Goal: Information Seeking & Learning: Learn about a topic

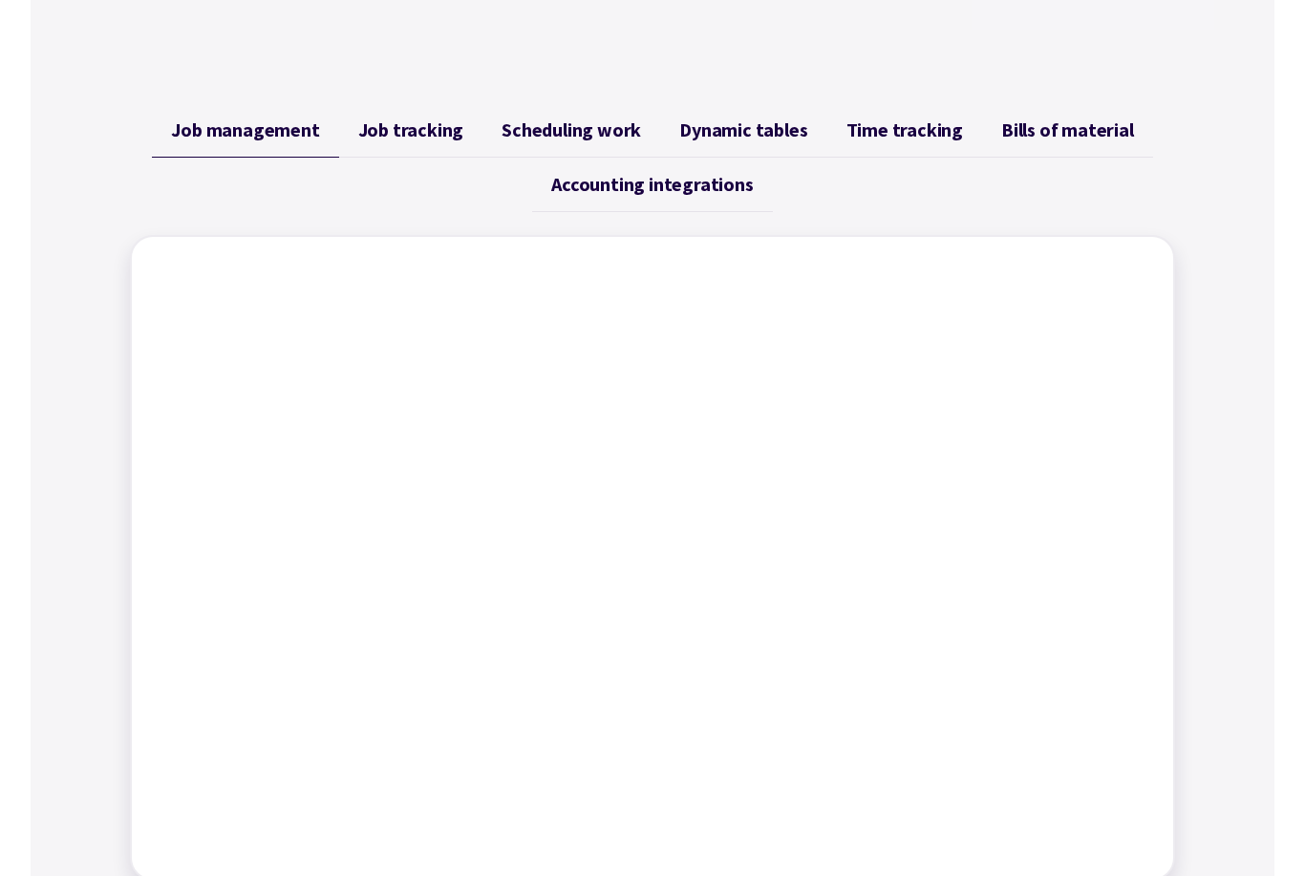
scroll to position [699, 0]
click at [414, 131] on span "Job tracking" at bounding box center [411, 129] width 106 height 23
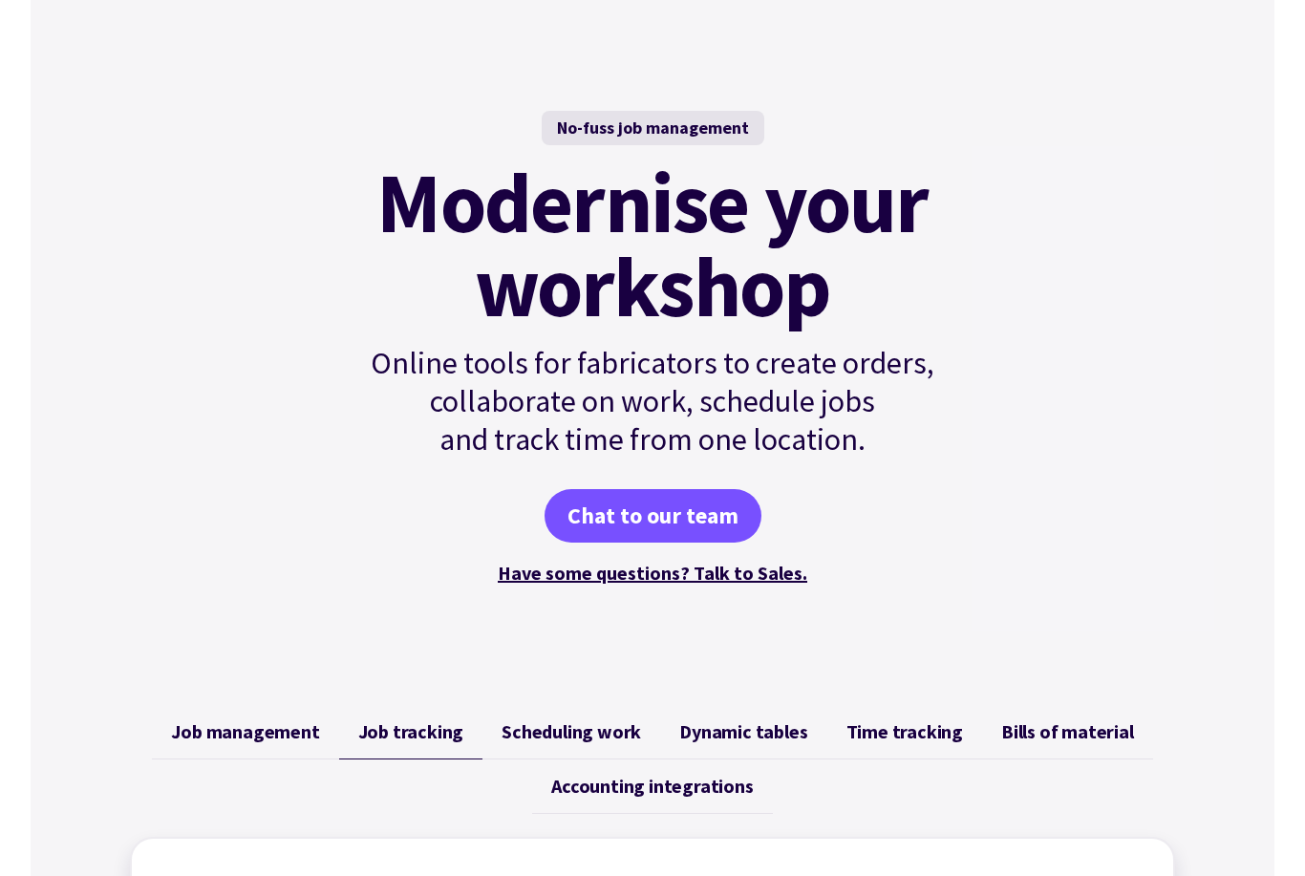
scroll to position [0, 0]
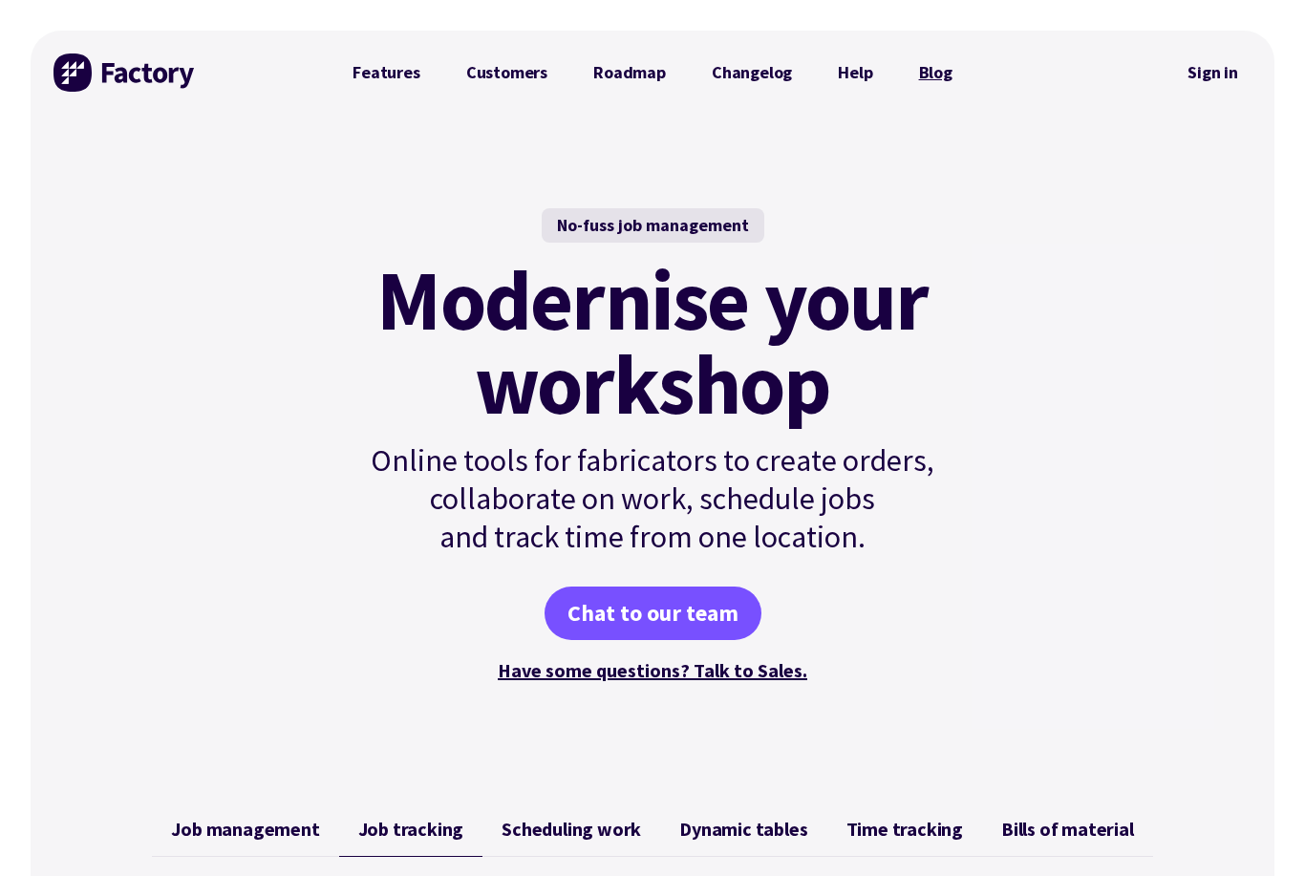
click at [930, 69] on link "Blog" at bounding box center [935, 72] width 79 height 38
click at [653, 75] on link "Roadmap" at bounding box center [629, 72] width 118 height 38
click at [384, 79] on link "Features" at bounding box center [386, 72] width 114 height 38
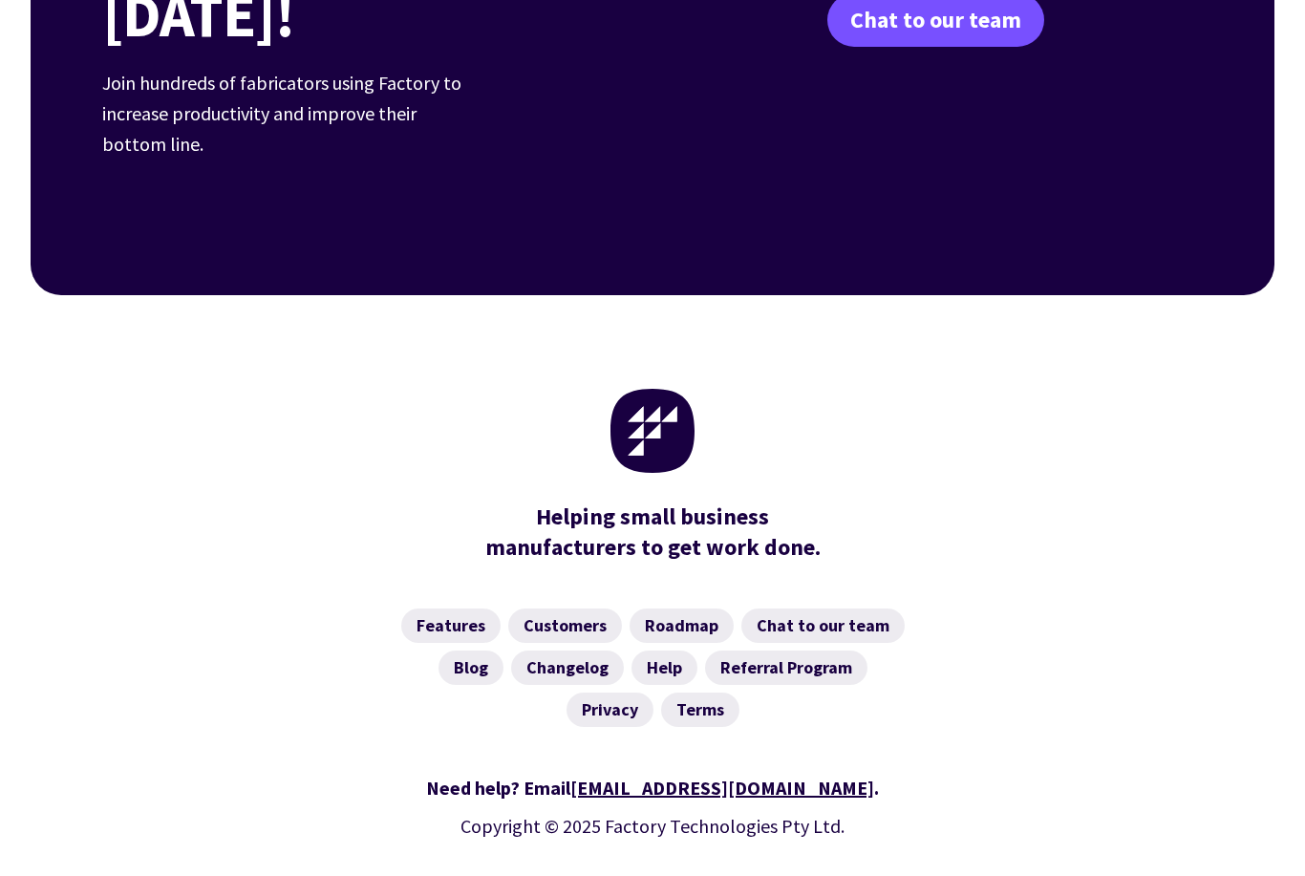
scroll to position [2986, 0]
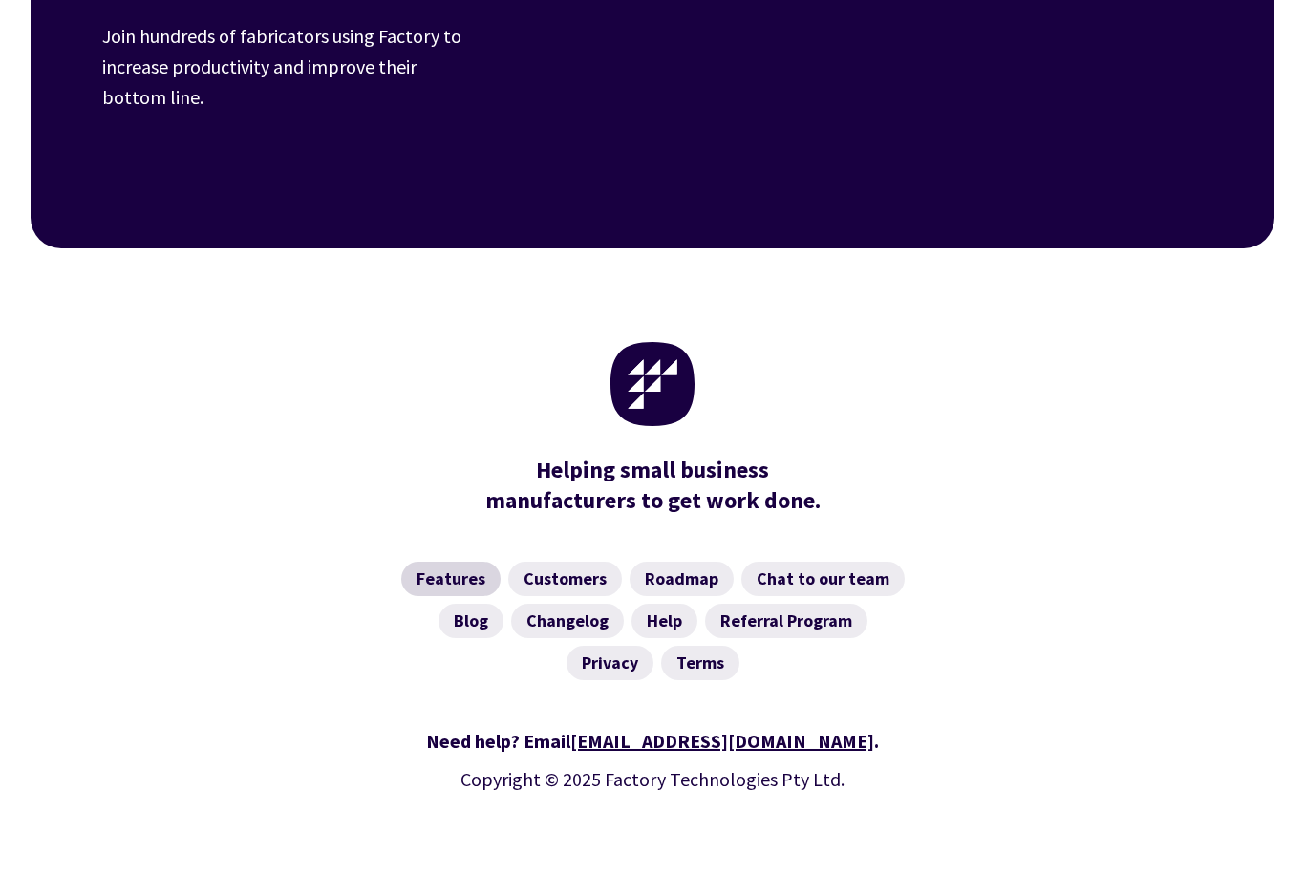
click at [450, 562] on link "Features" at bounding box center [450, 579] width 99 height 34
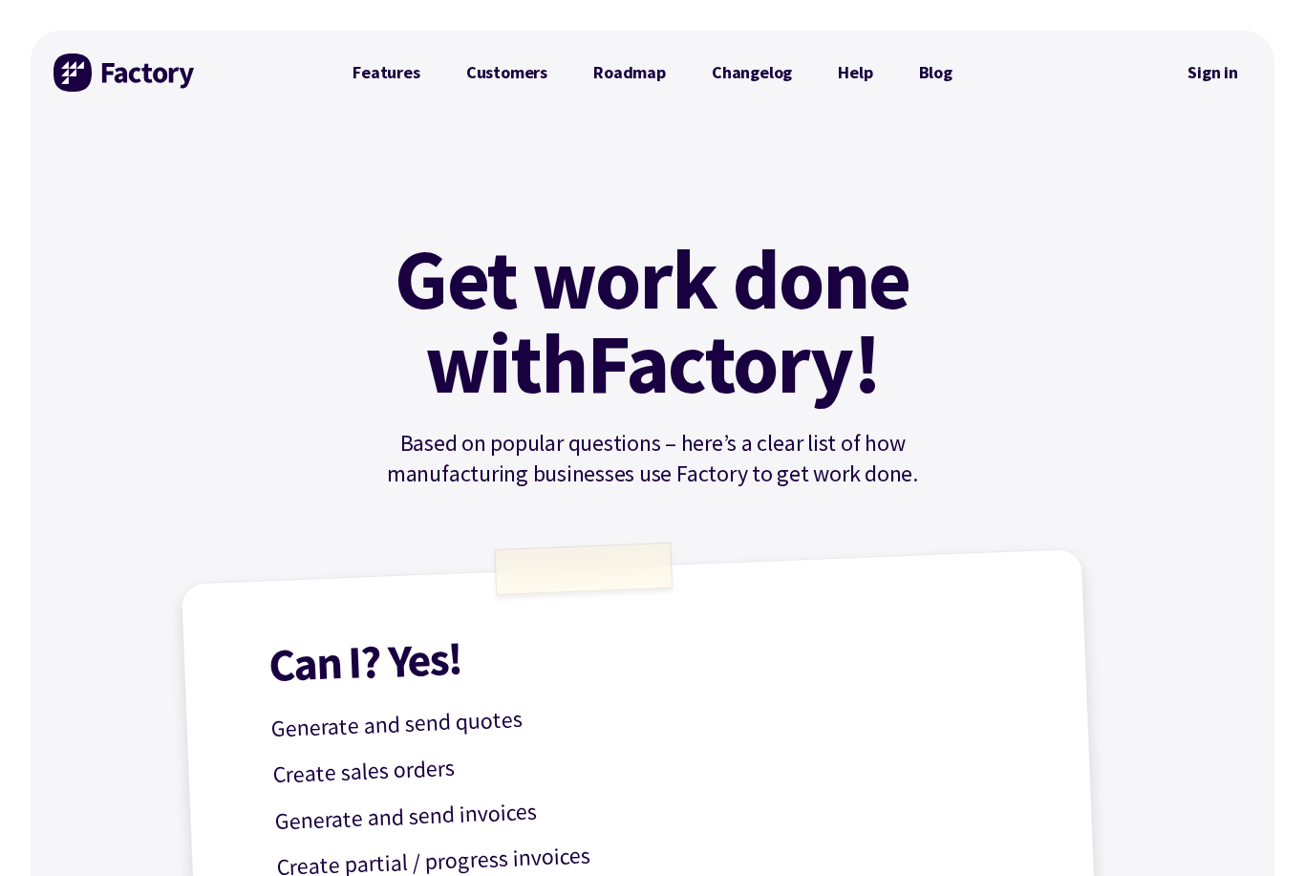
click at [95, 87] on img at bounding box center [124, 72] width 143 height 38
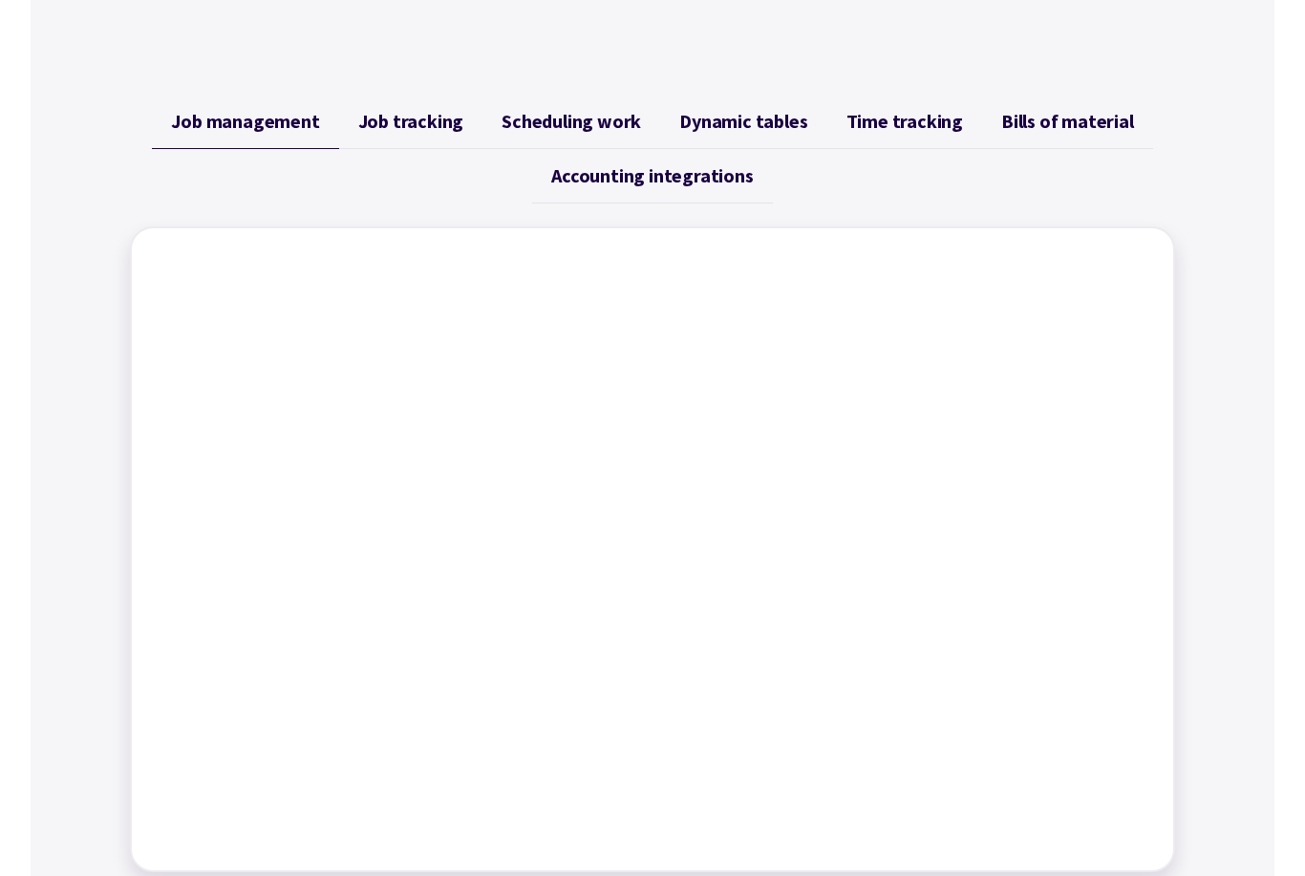
scroll to position [719, 0]
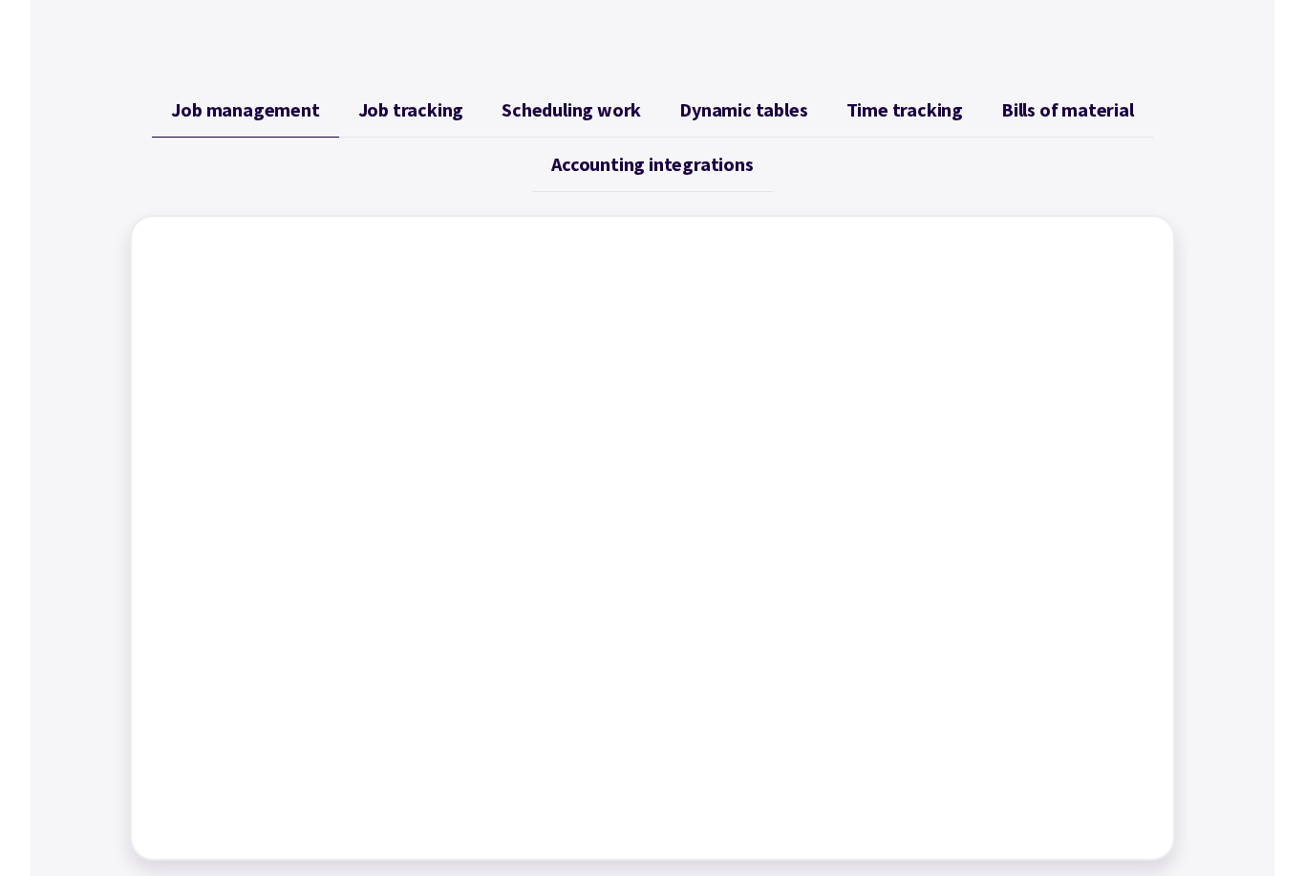
click at [611, 118] on span "Scheduling work" at bounding box center [570, 109] width 139 height 23
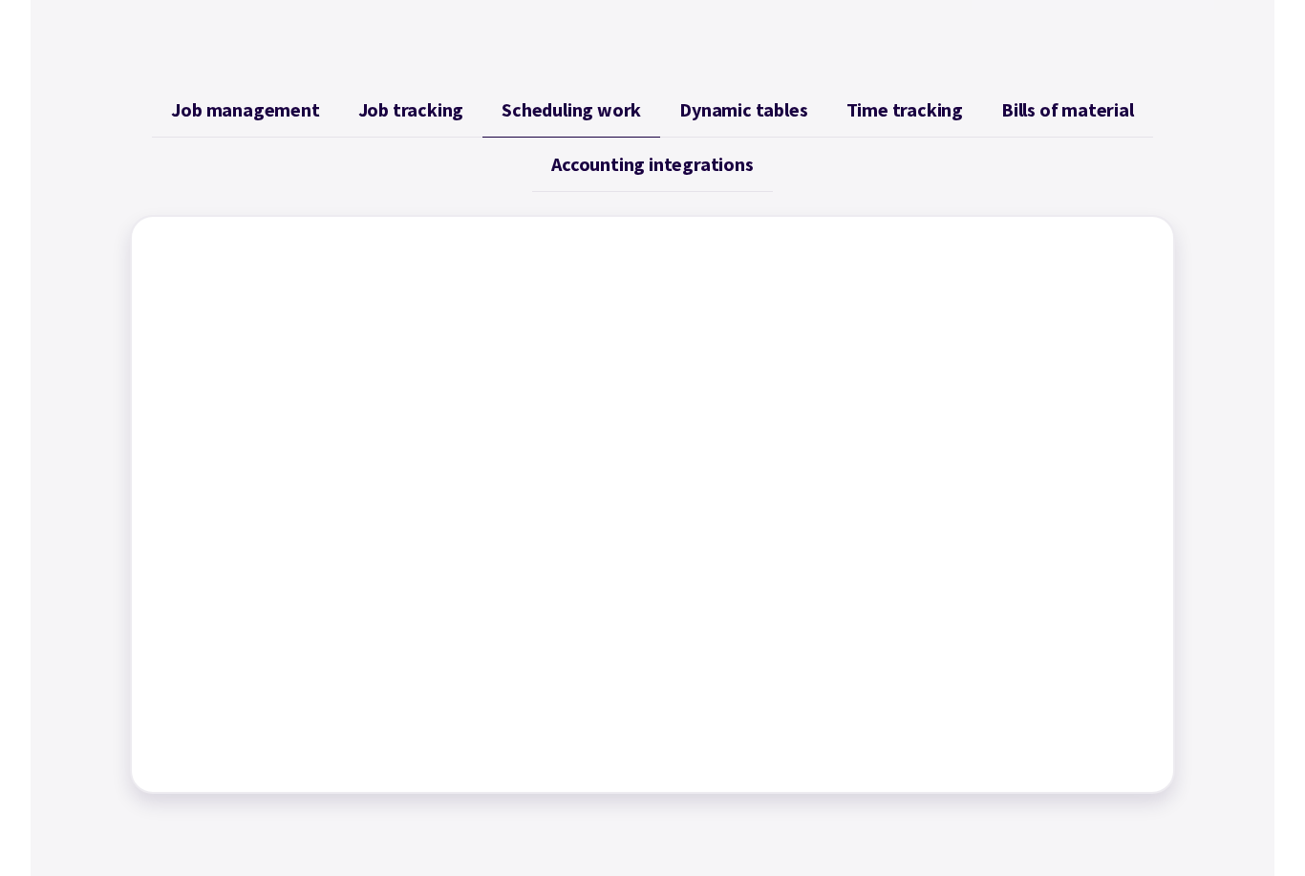
click at [220, 117] on span "Job management" at bounding box center [245, 109] width 148 height 23
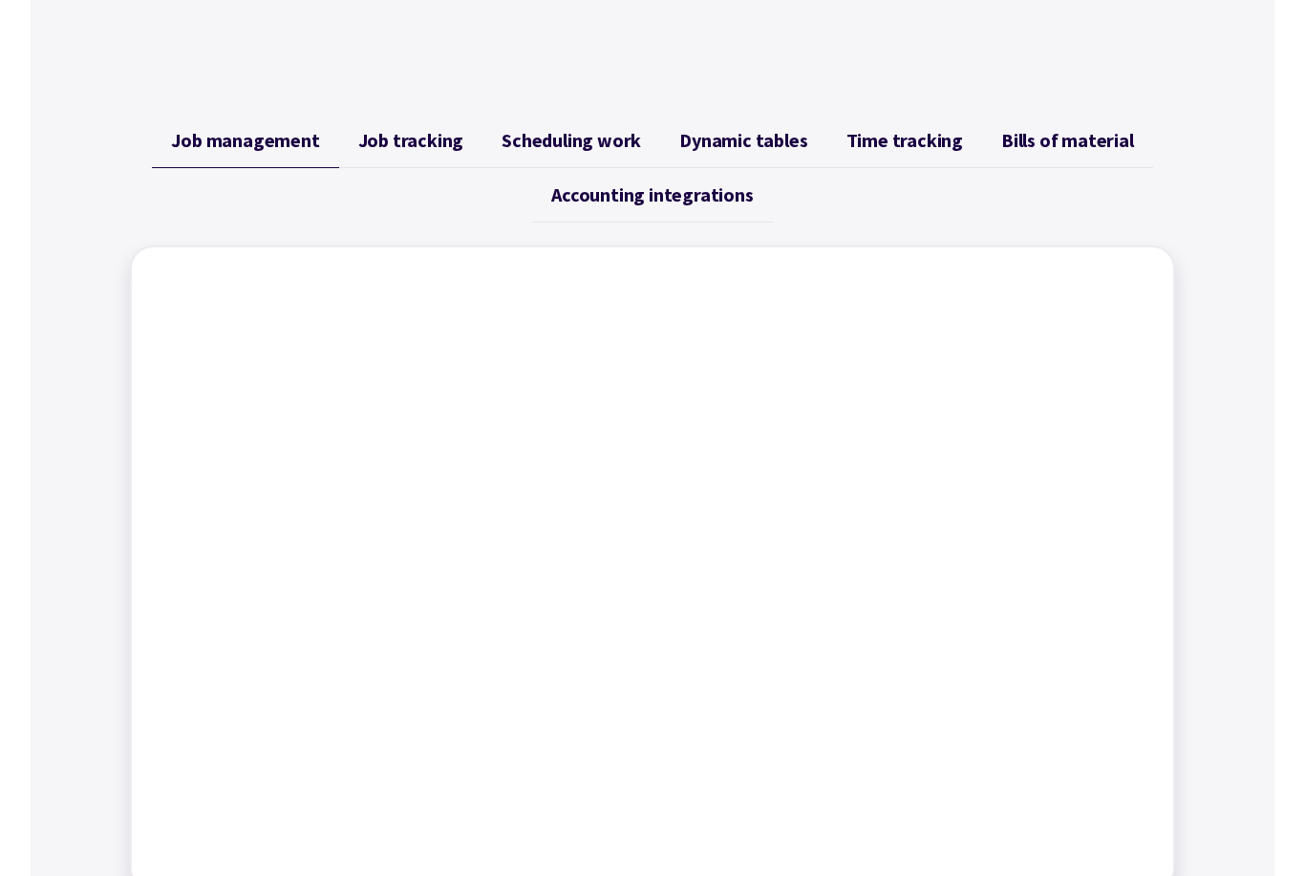
scroll to position [690, 0]
click at [779, 147] on span "Dynamic tables" at bounding box center [743, 139] width 128 height 23
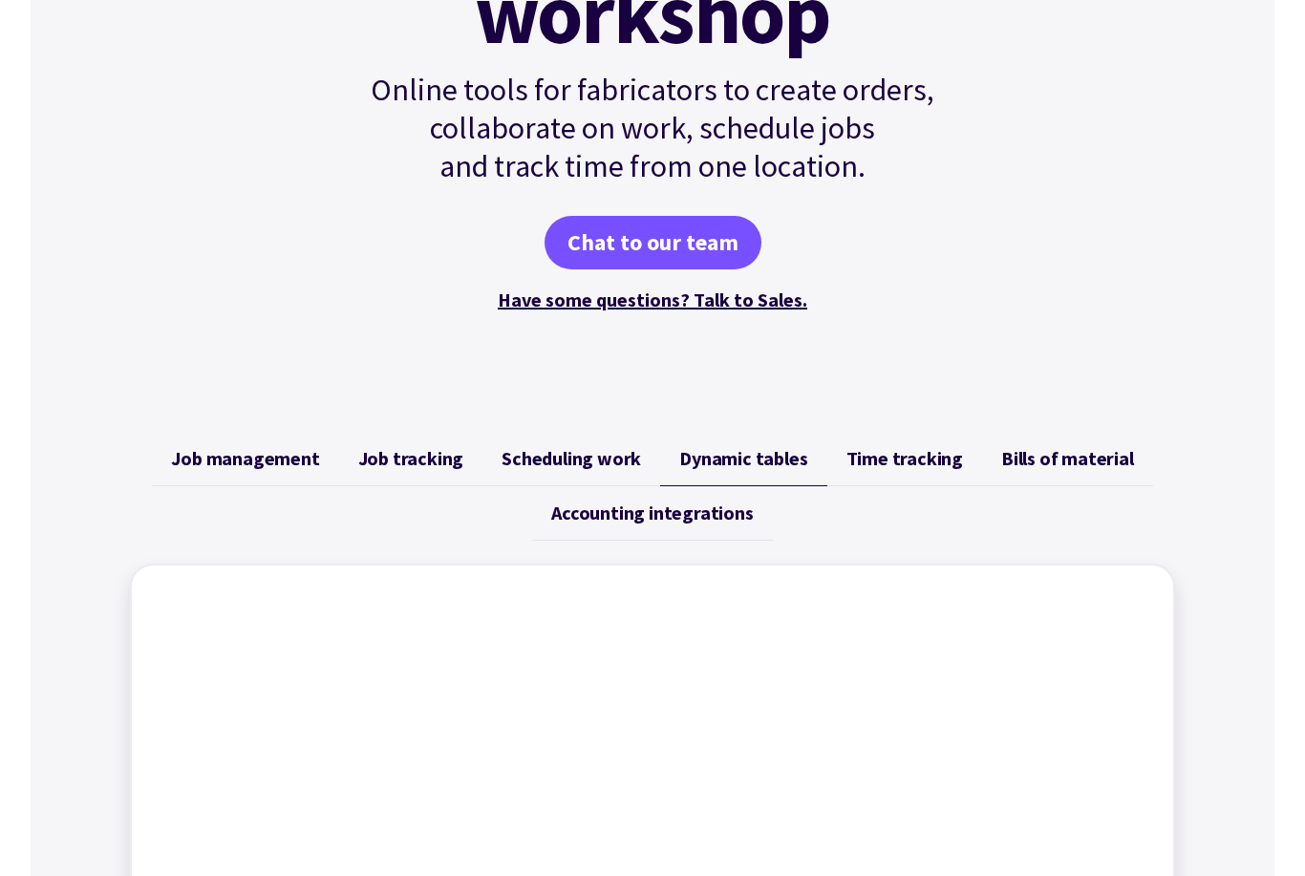
scroll to position [371, 0]
click at [424, 457] on span "Job tracking" at bounding box center [411, 458] width 106 height 23
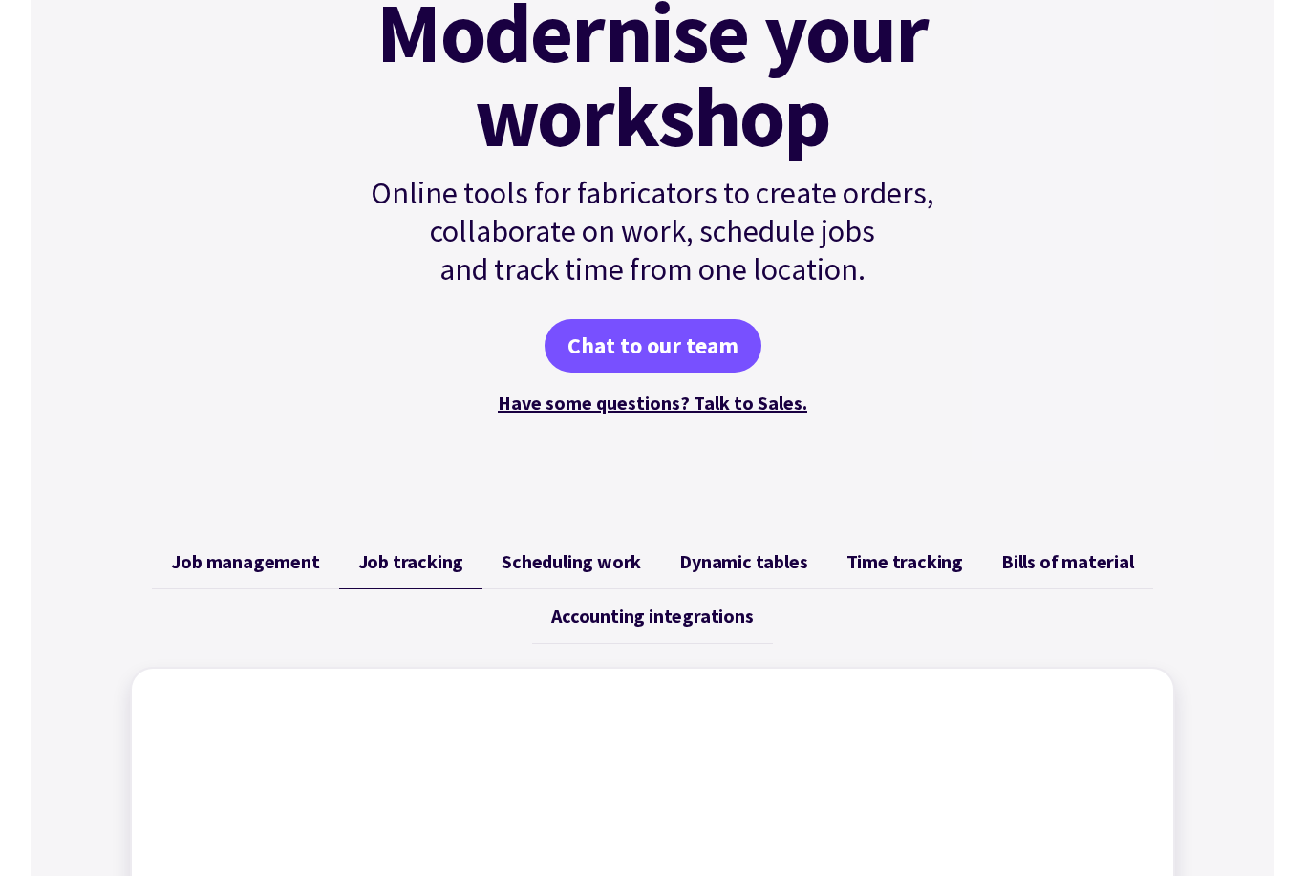
scroll to position [267, 0]
click at [269, 581] on link "Job management" at bounding box center [245, 562] width 186 height 54
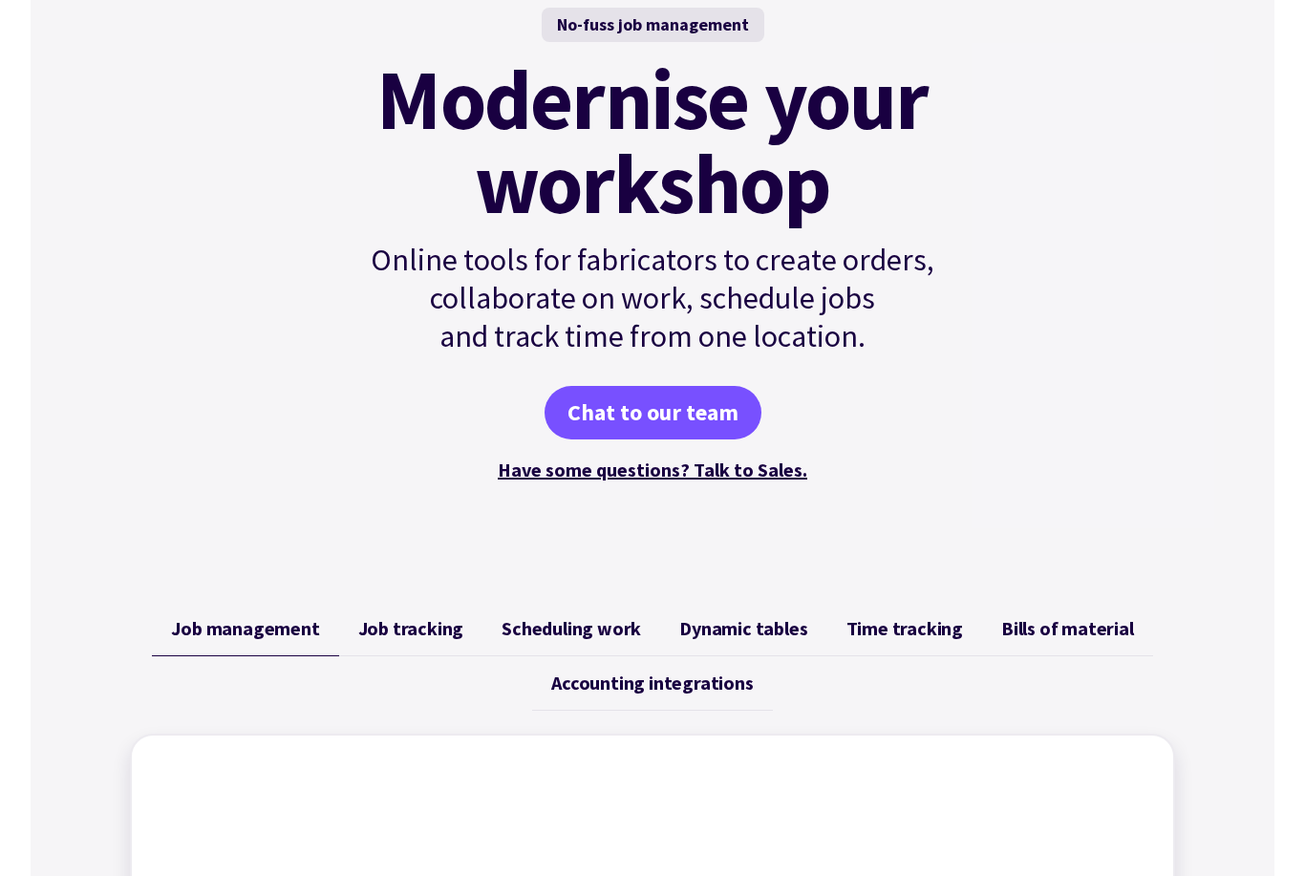
scroll to position [697, 0]
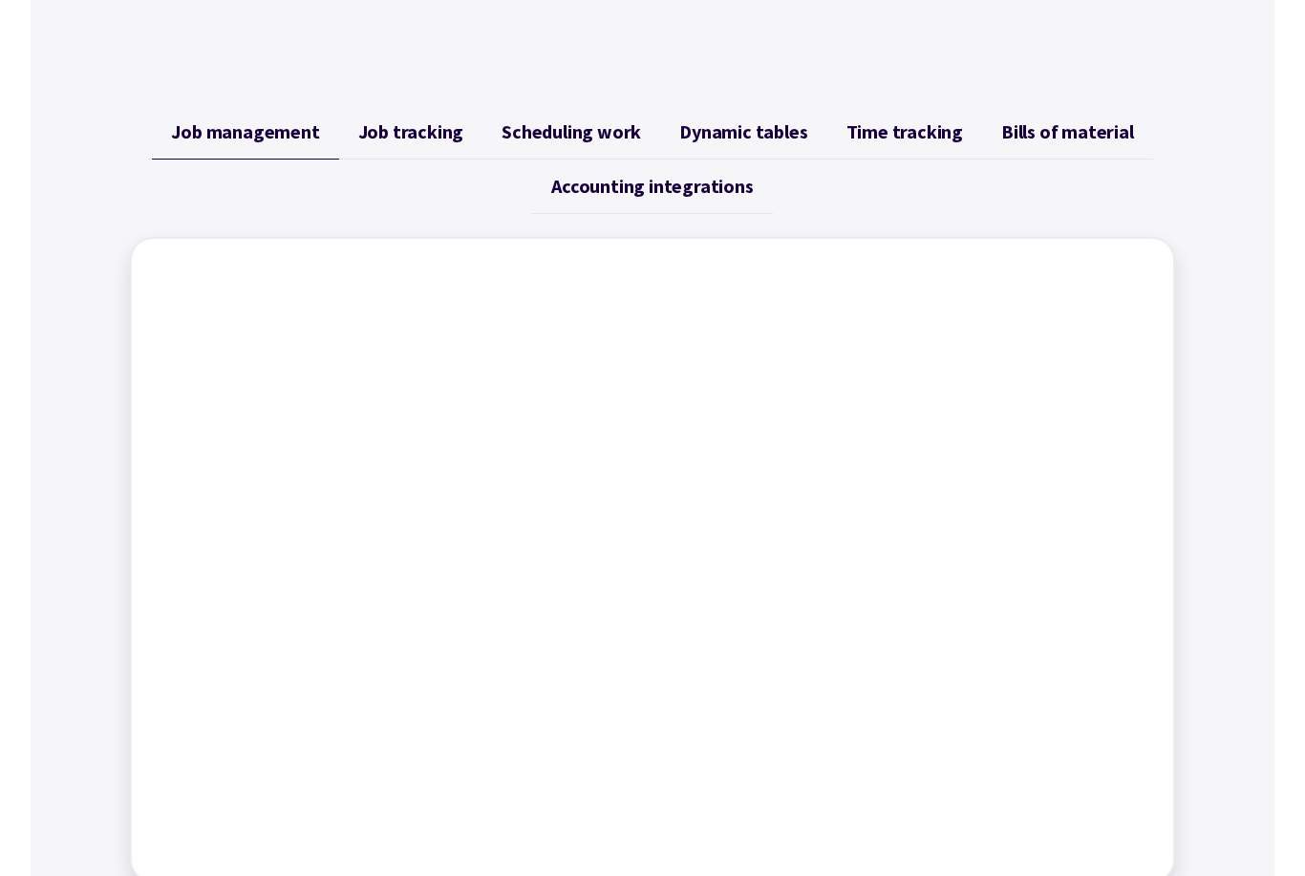
click at [557, 133] on span "Scheduling work" at bounding box center [570, 131] width 139 height 23
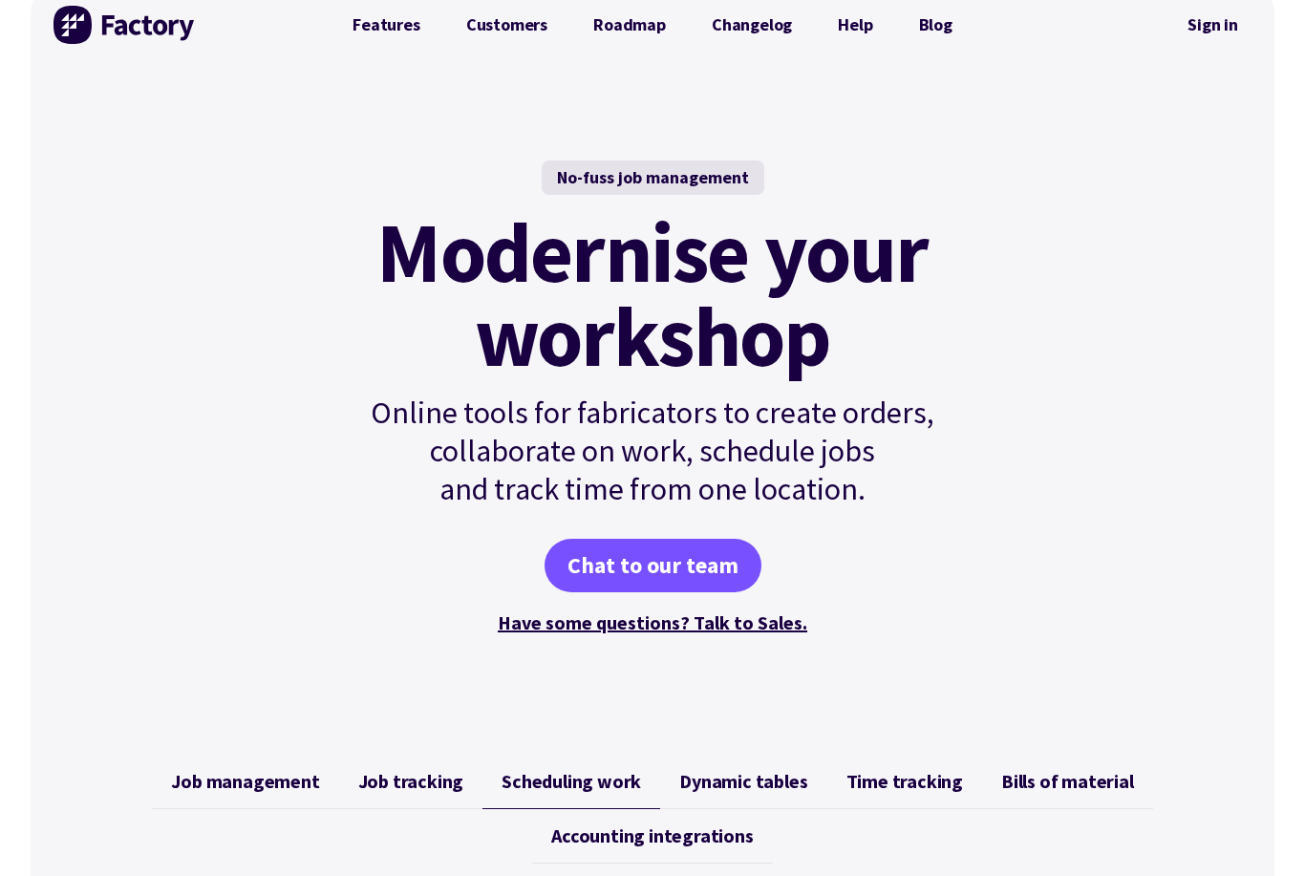
scroll to position [0, 0]
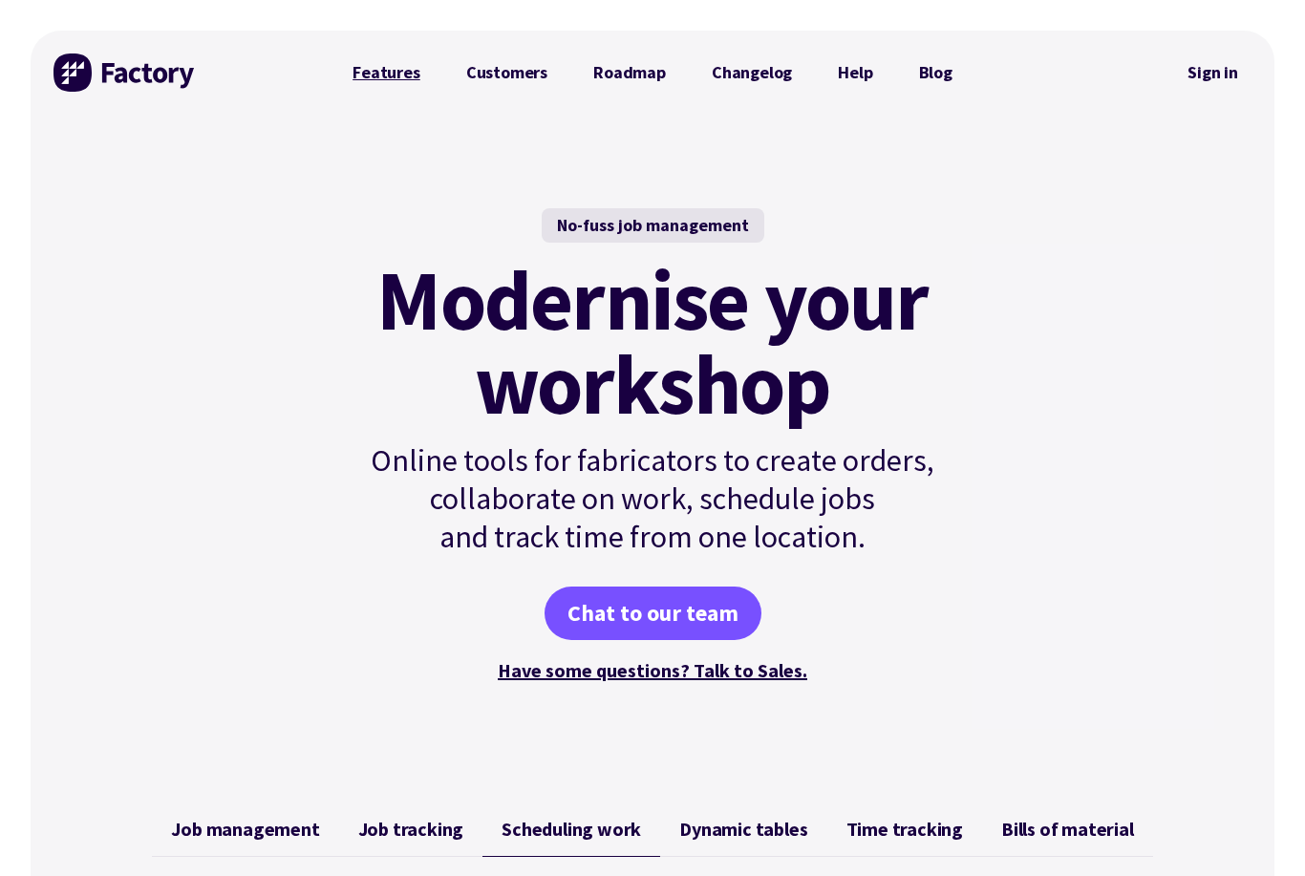
click at [413, 77] on link "Features" at bounding box center [386, 72] width 114 height 38
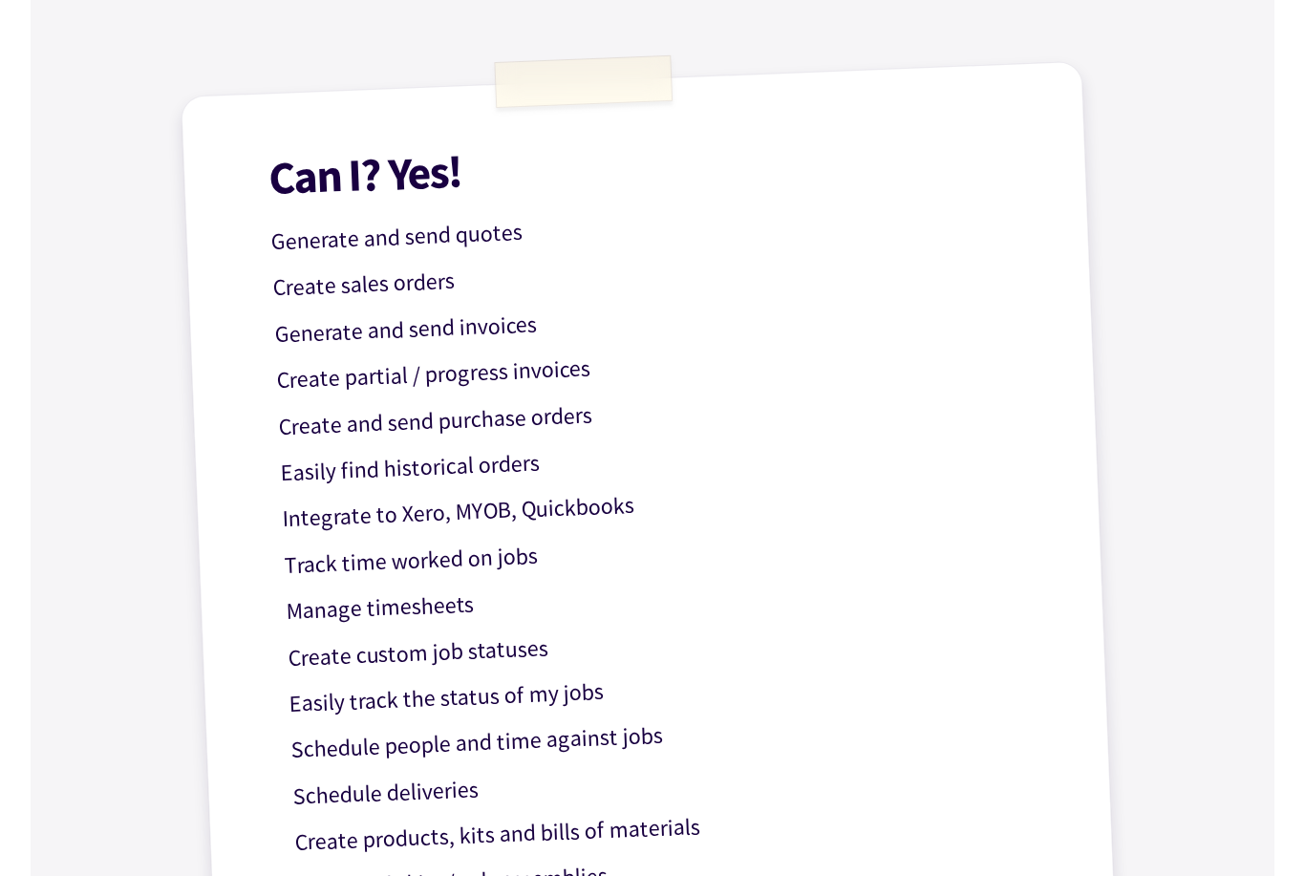
scroll to position [488, 0]
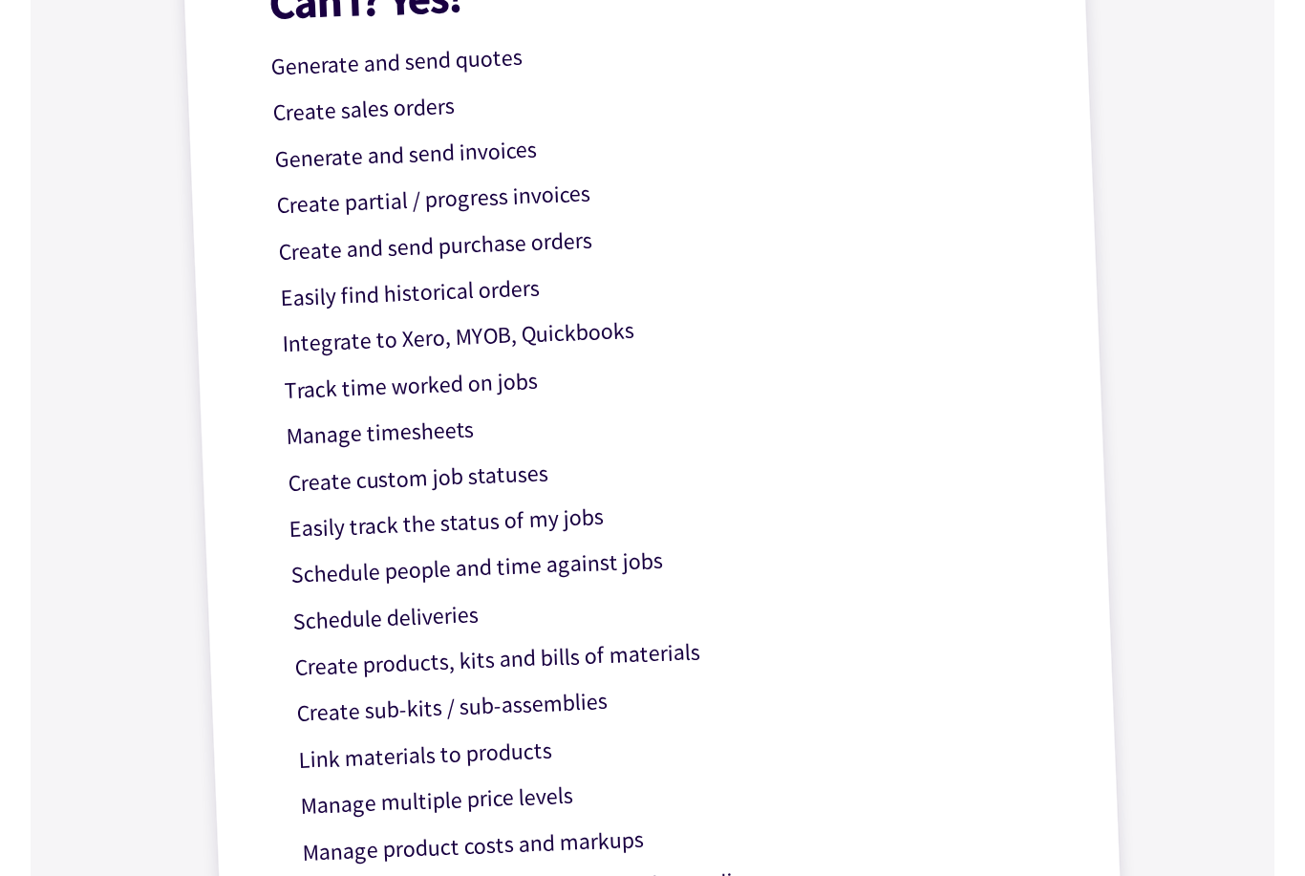
click at [527, 547] on div "Can I? Yes! Generate and send quotes Create sales orders Generate and send invo…" at bounding box center [653, 446] width 944 height 1119
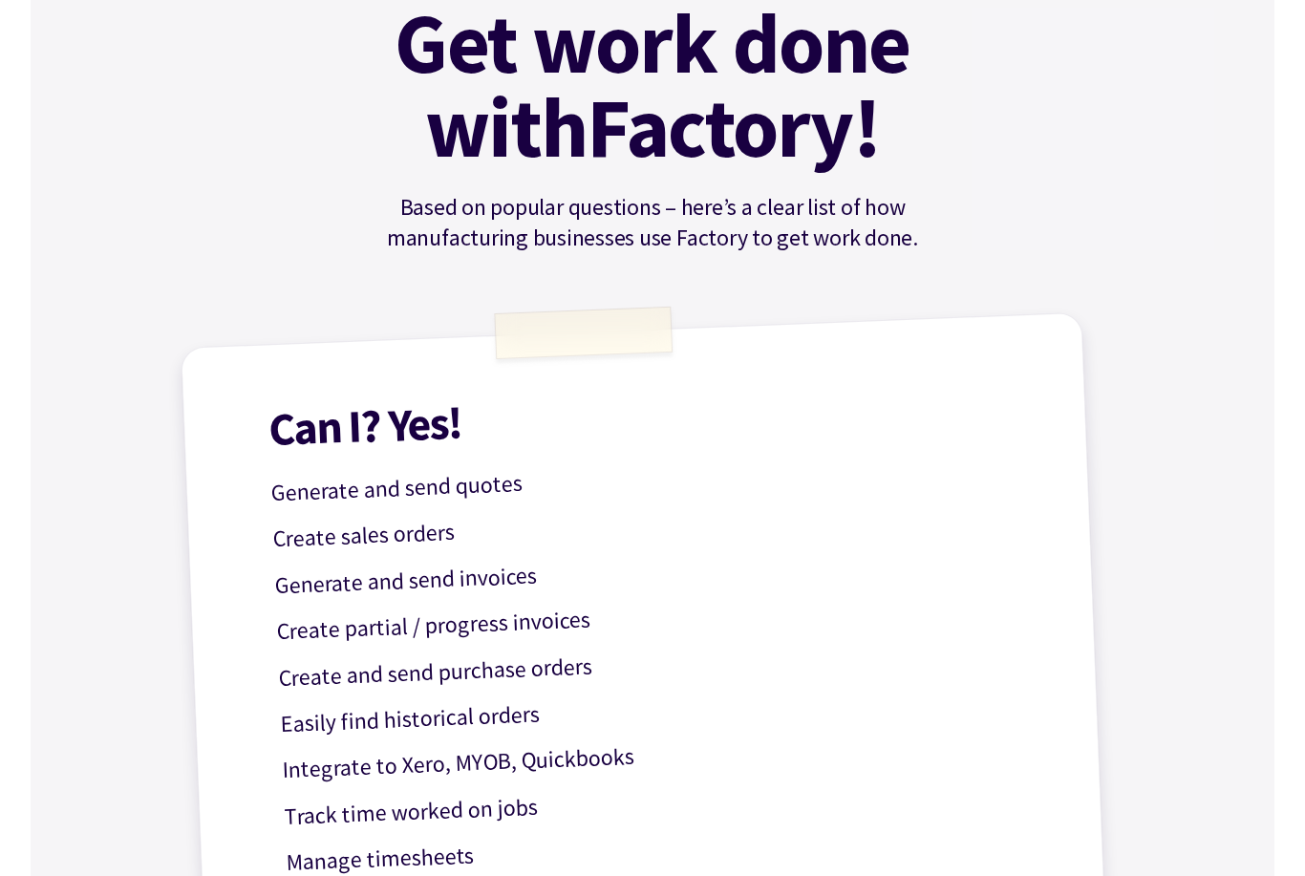
scroll to position [0, 0]
